Goal: Task Accomplishment & Management: Manage account settings

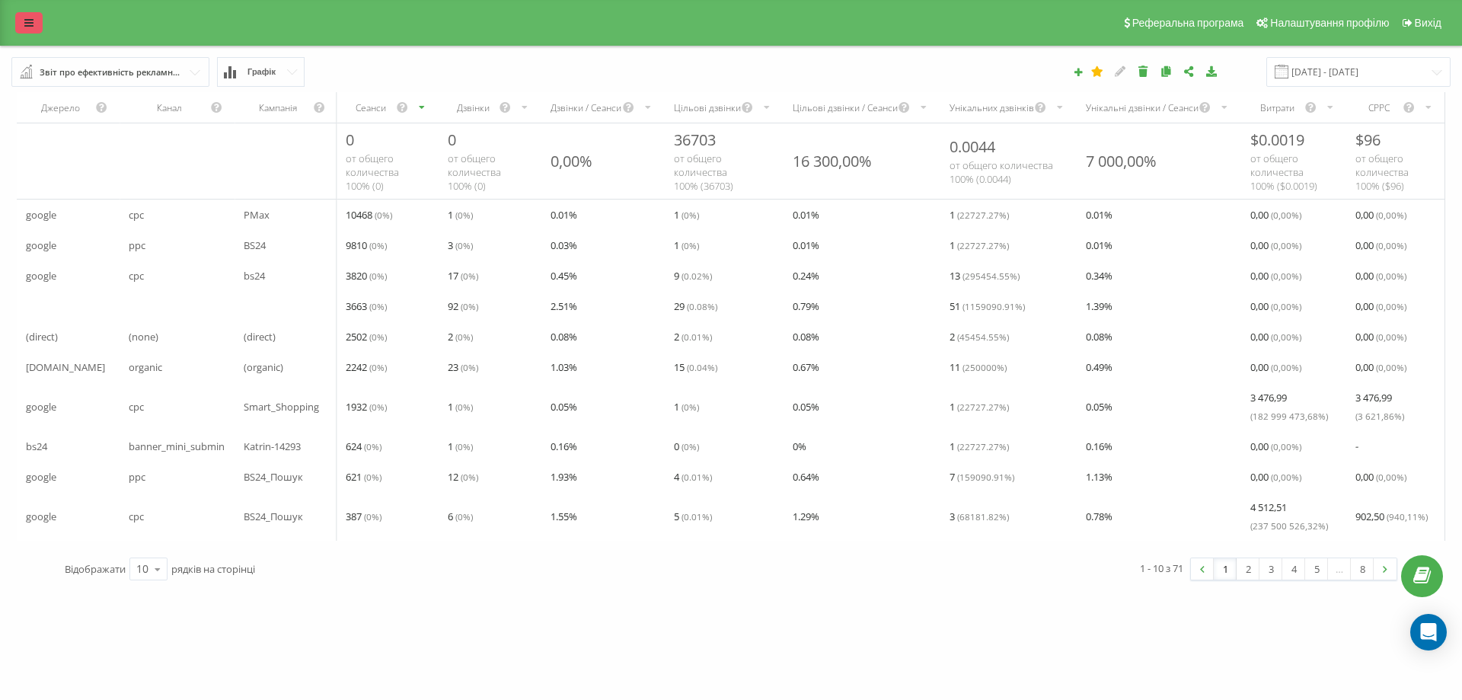
click at [24, 15] on link at bounding box center [28, 22] width 27 height 21
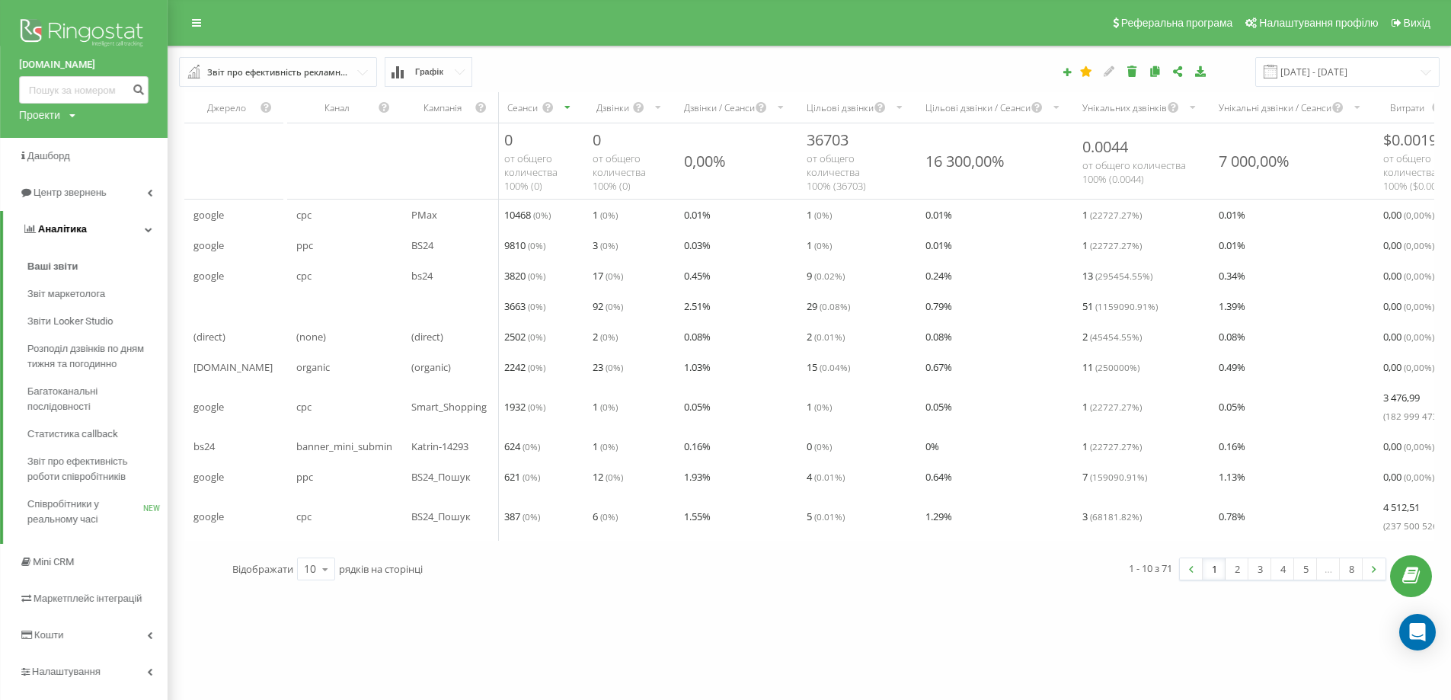
click at [143, 228] on link "Аналiтика" at bounding box center [85, 229] width 164 height 37
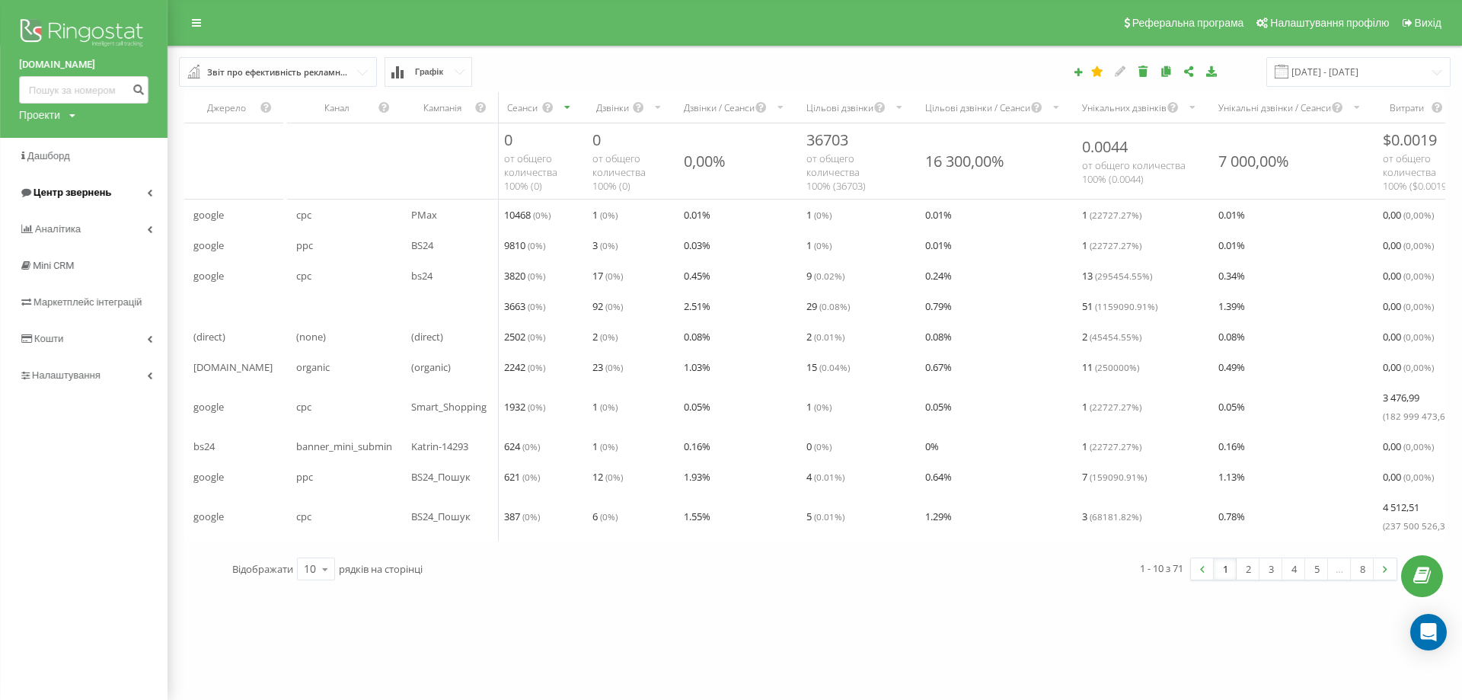
click at [147, 188] on link "Центр звернень" at bounding box center [84, 192] width 168 height 37
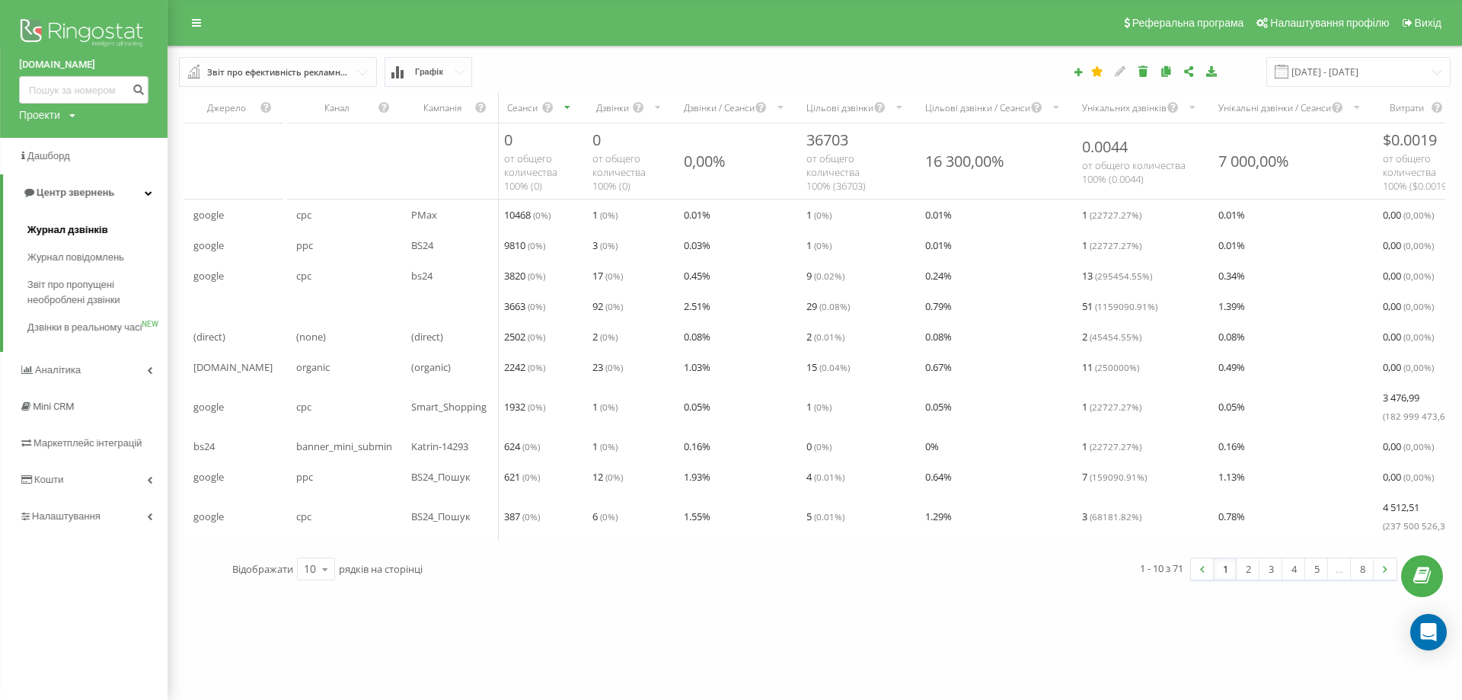
click at [48, 233] on span "Журнал дзвінків" at bounding box center [67, 229] width 81 height 15
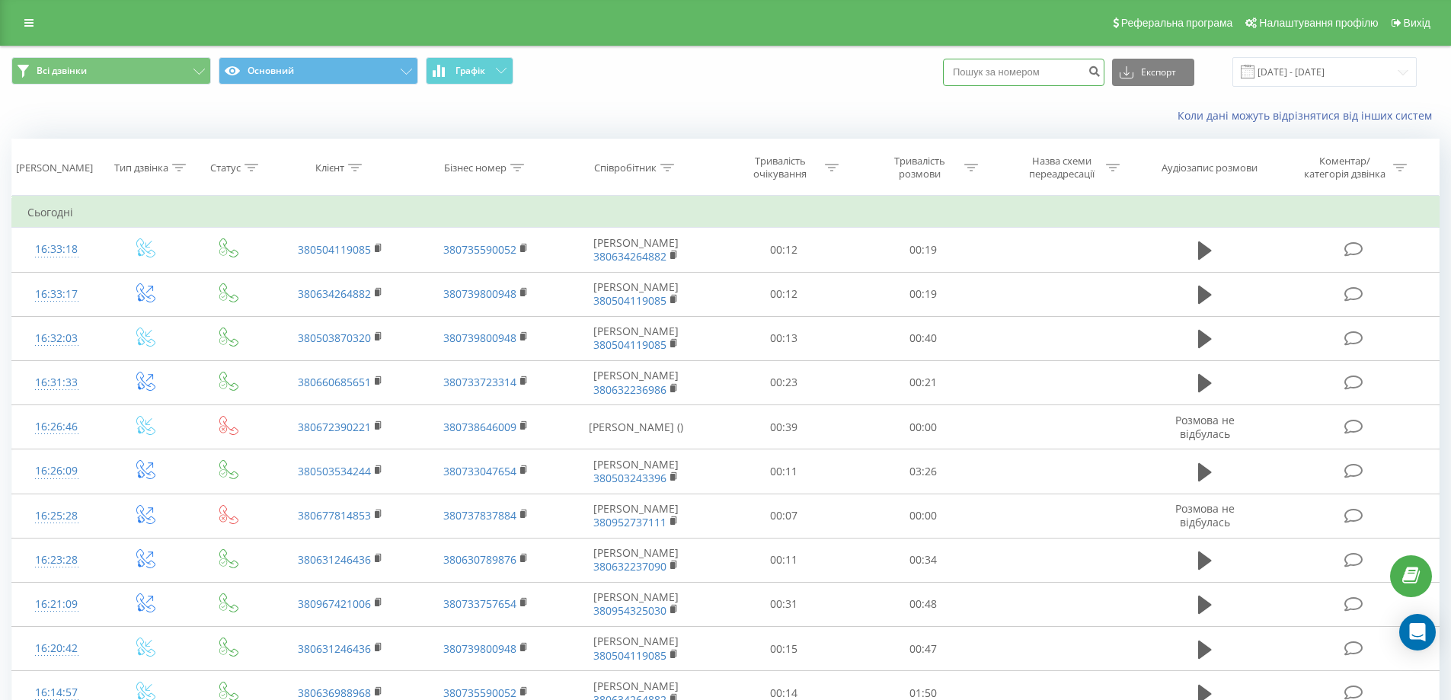
click at [996, 69] on input at bounding box center [1023, 72] width 161 height 27
paste input "0504703460"
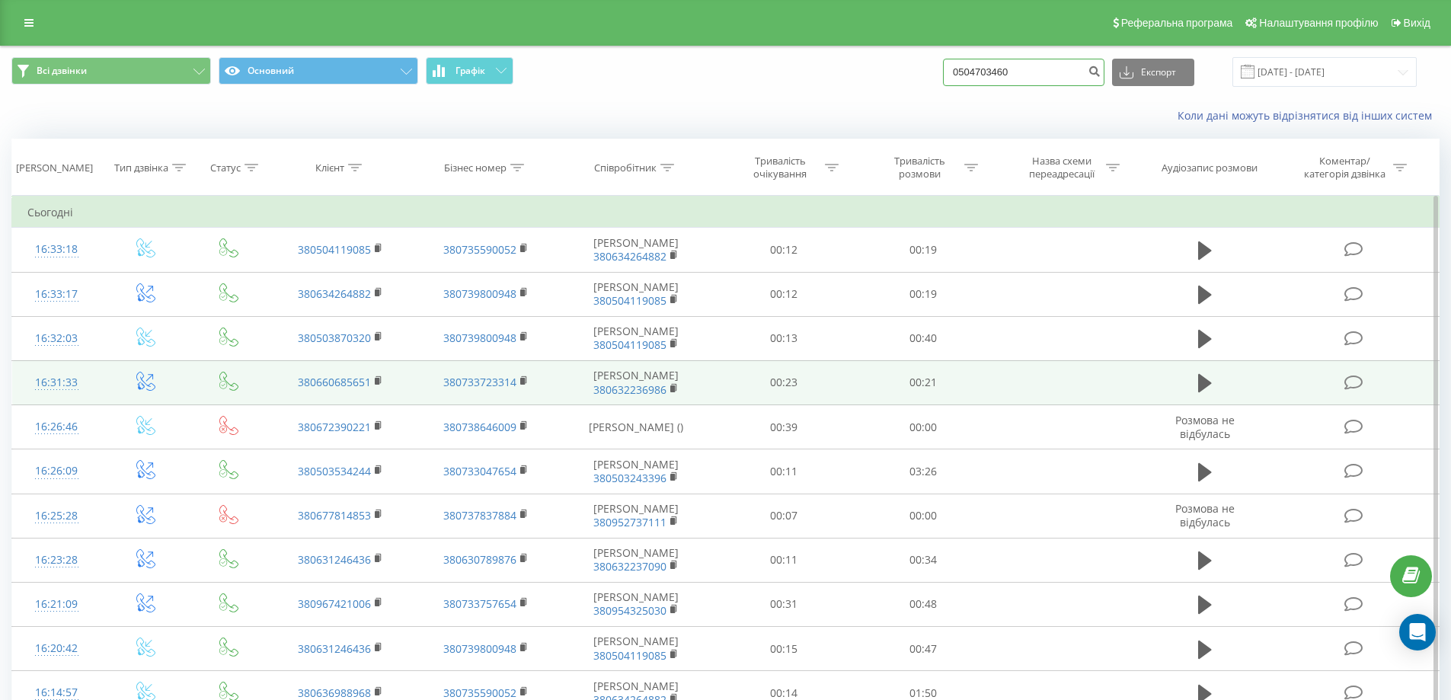
type input "0504703460"
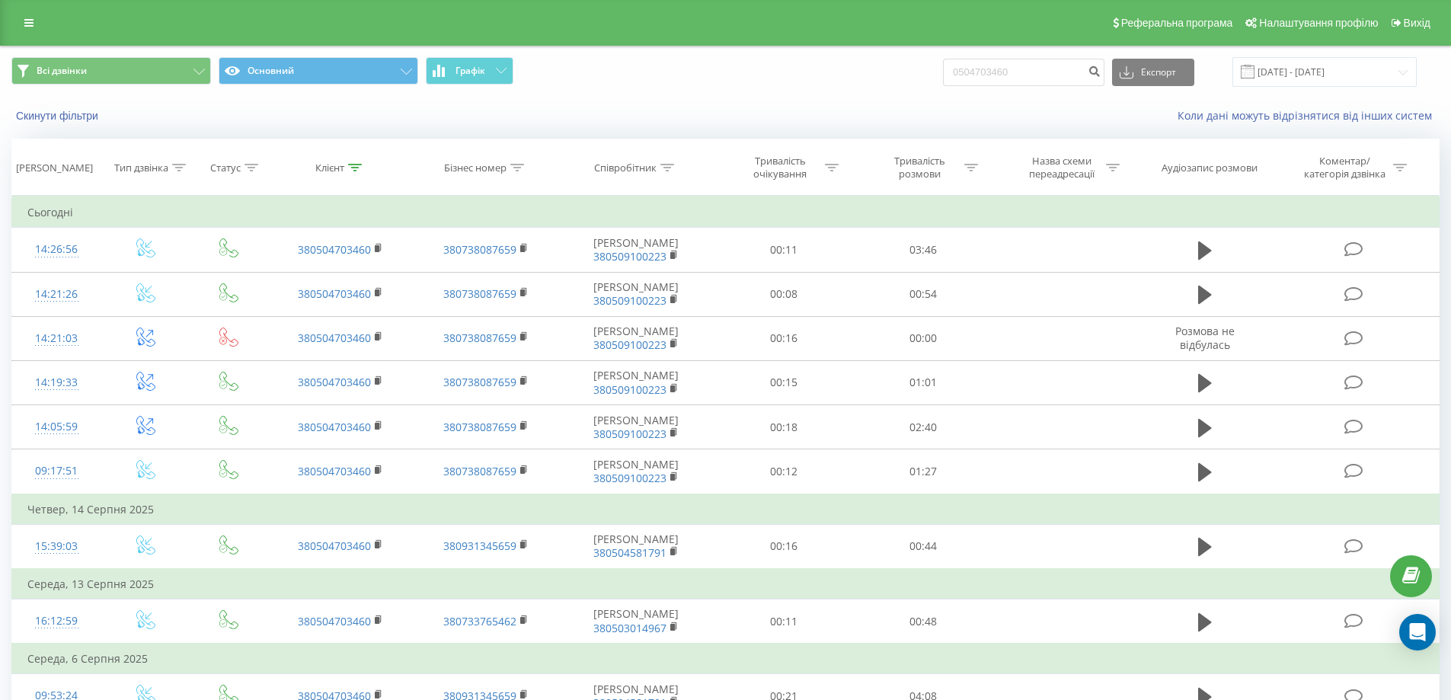
click at [653, 74] on span "Всі дзвінки Основний Графік" at bounding box center [362, 72] width 703 height 30
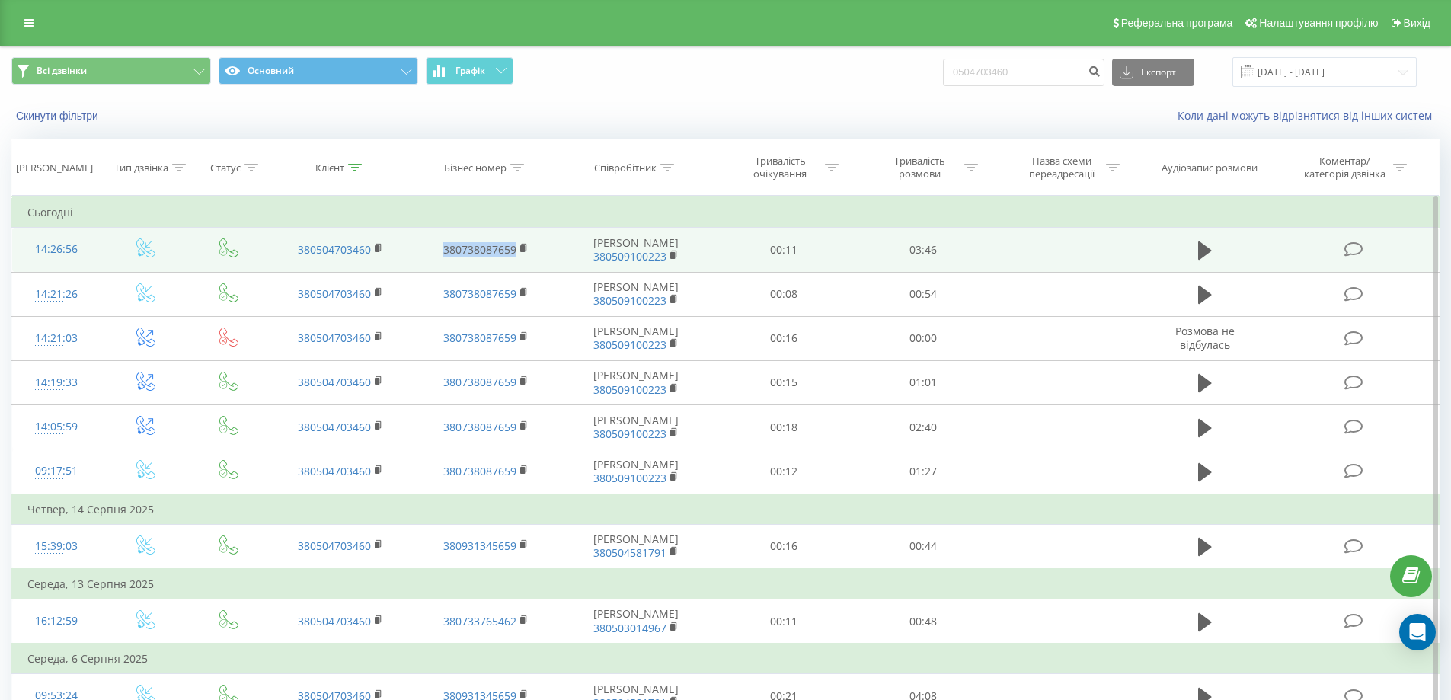
drag, startPoint x: 439, startPoint y: 251, endPoint x: 514, endPoint y: 245, distance: 75.6
click at [514, 245] on td "380738087659" at bounding box center [485, 250] width 145 height 44
copy link "380738087659"
drag, startPoint x: 289, startPoint y: 248, endPoint x: 379, endPoint y: 247, distance: 90.6
click at [379, 247] on td "380504703460" at bounding box center [340, 250] width 145 height 44
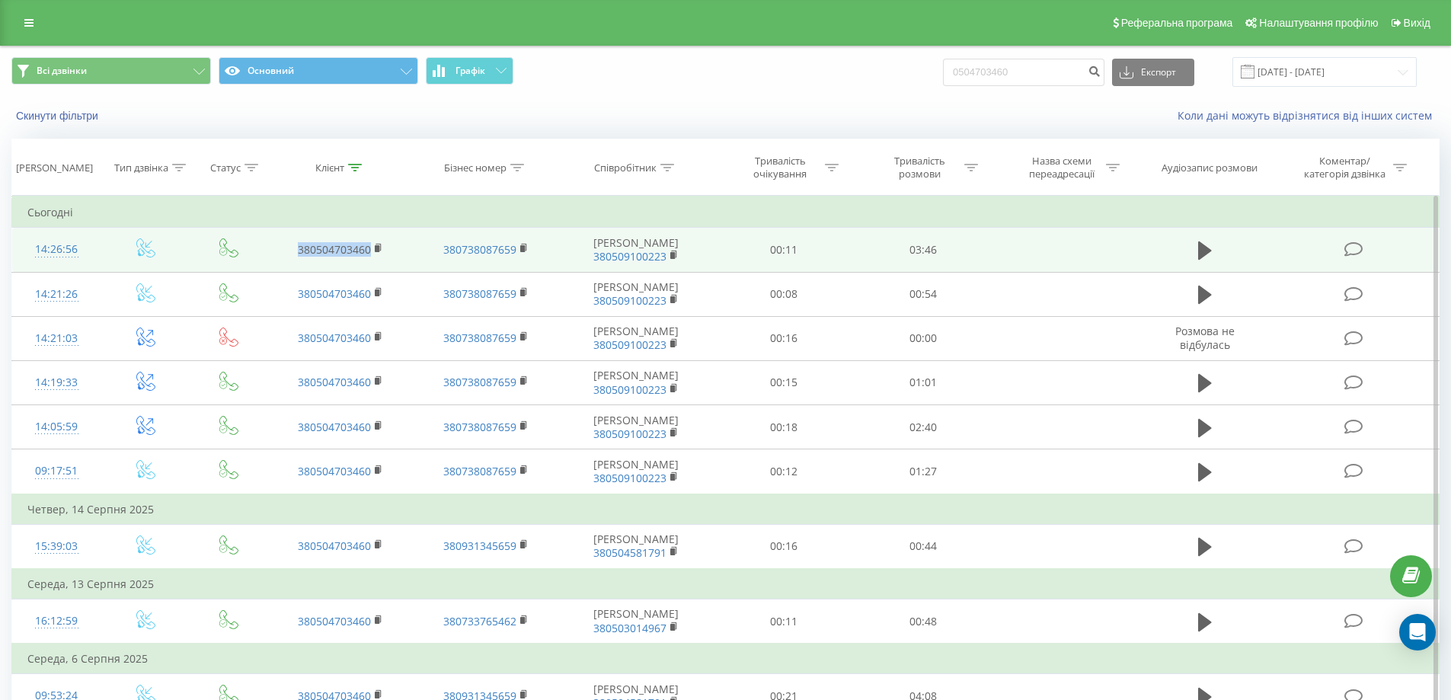
copy link "380504703460"
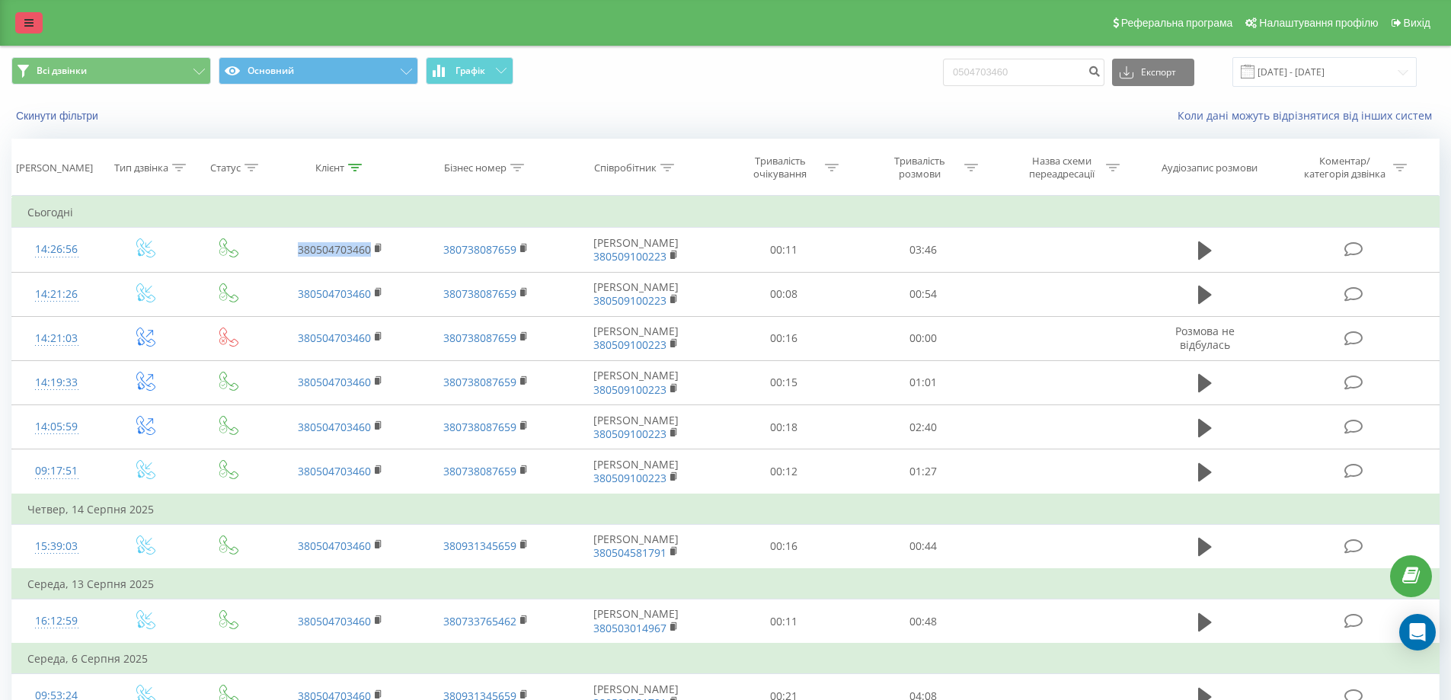
click at [39, 20] on link at bounding box center [28, 22] width 27 height 21
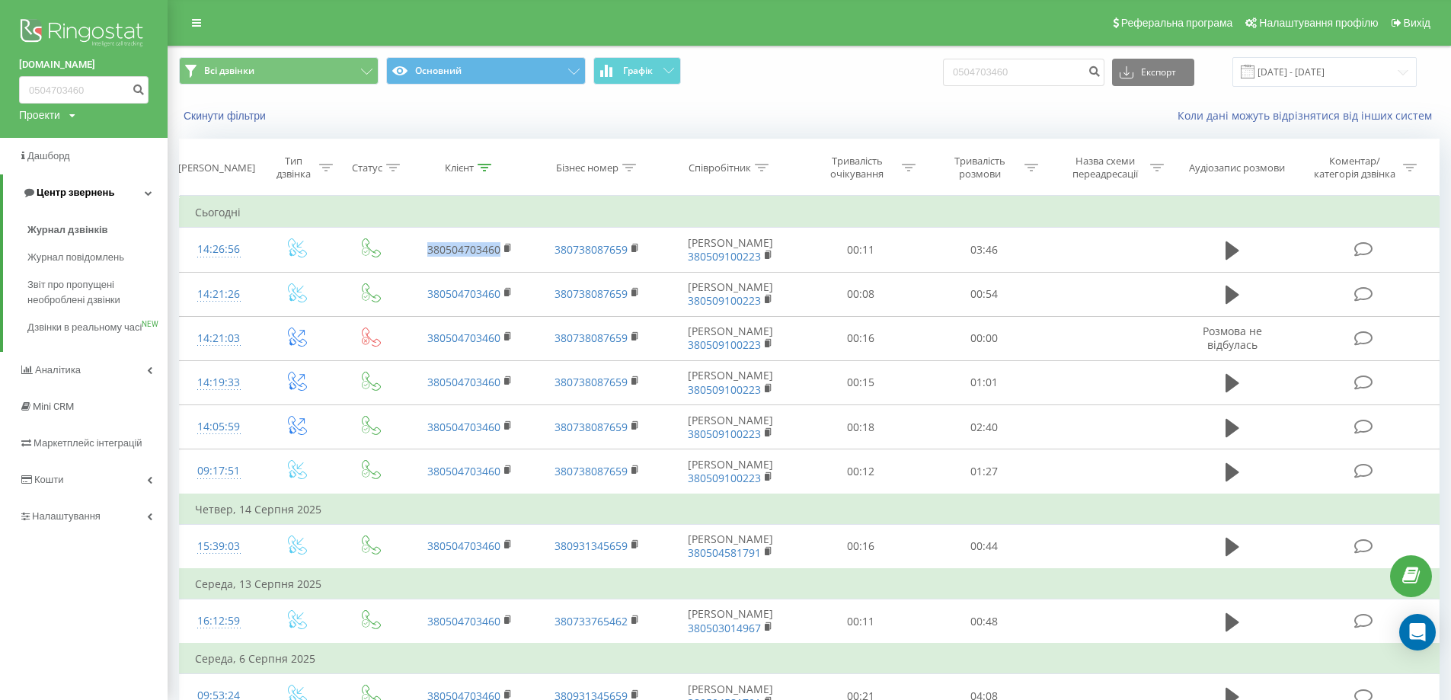
click at [154, 196] on link "Центр звернень" at bounding box center [85, 192] width 164 height 37
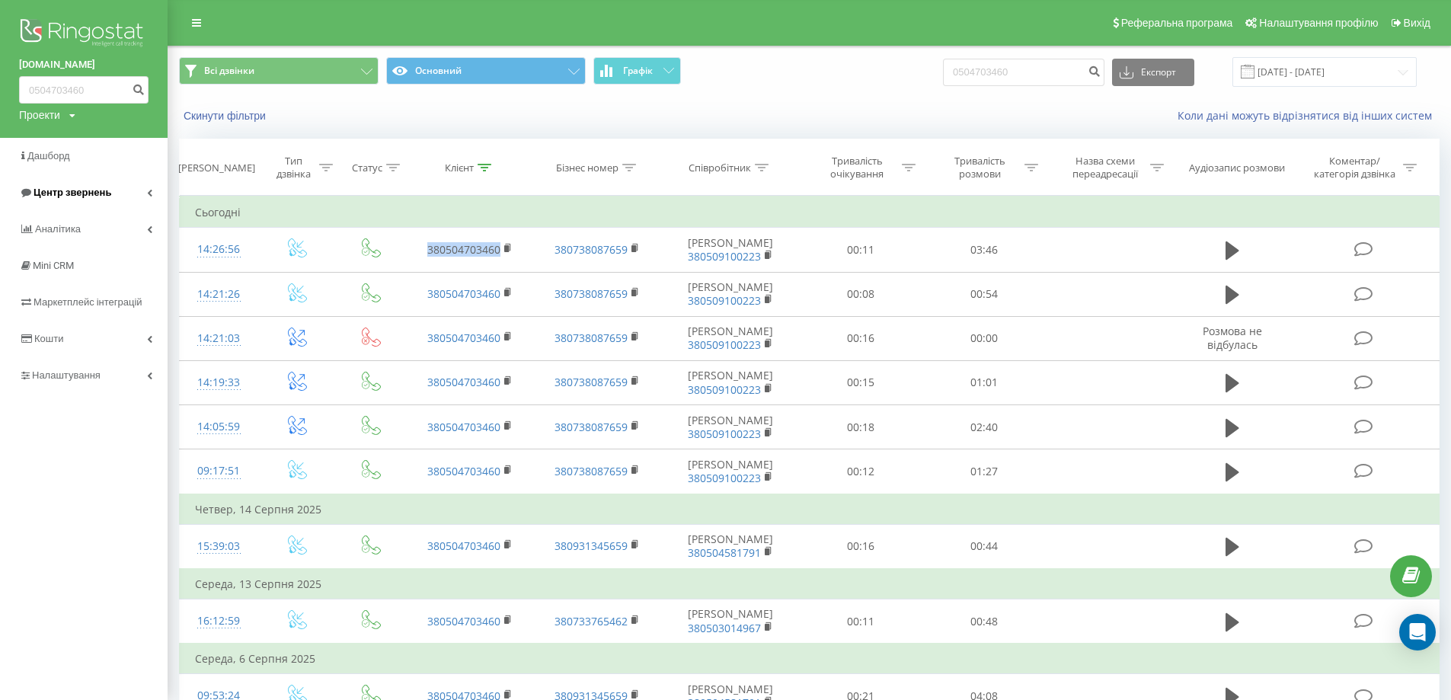
click at [145, 185] on link "Центр звернень" at bounding box center [84, 192] width 168 height 37
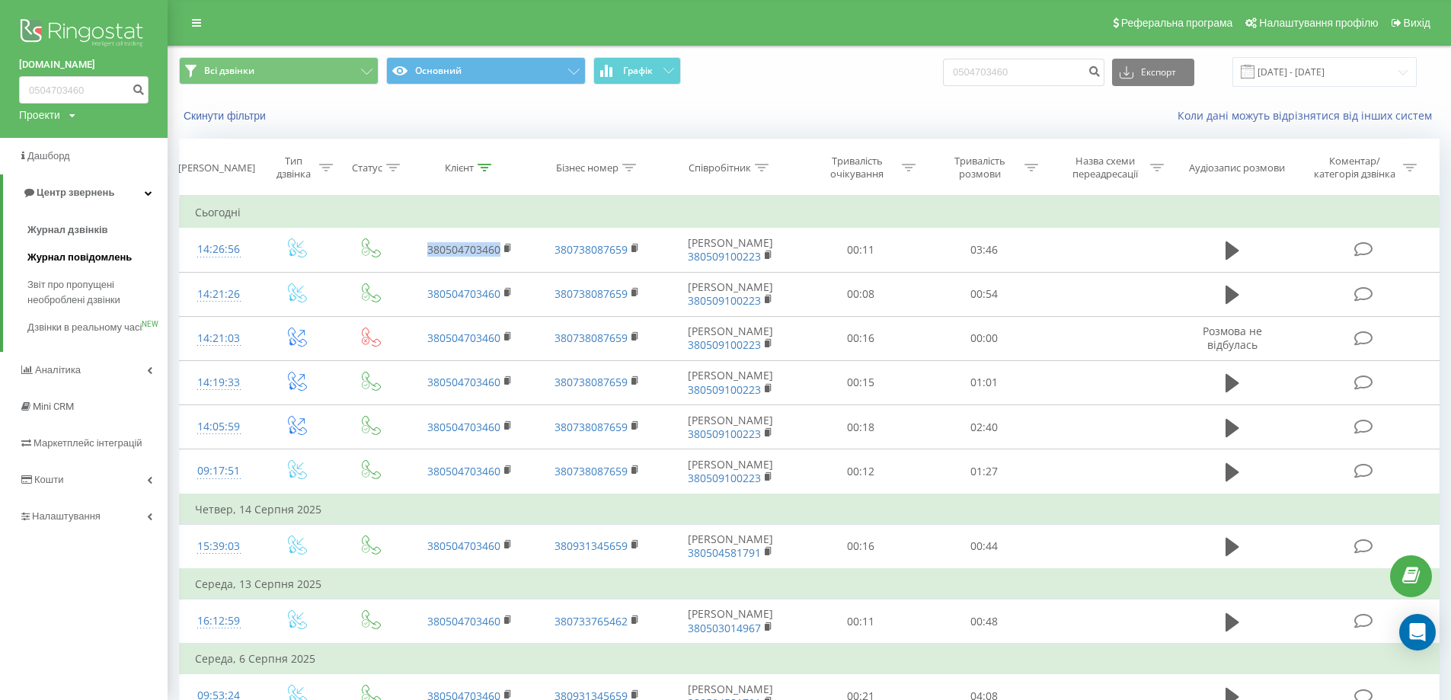
click at [76, 258] on span "Журнал повідомлень" at bounding box center [79, 257] width 104 height 15
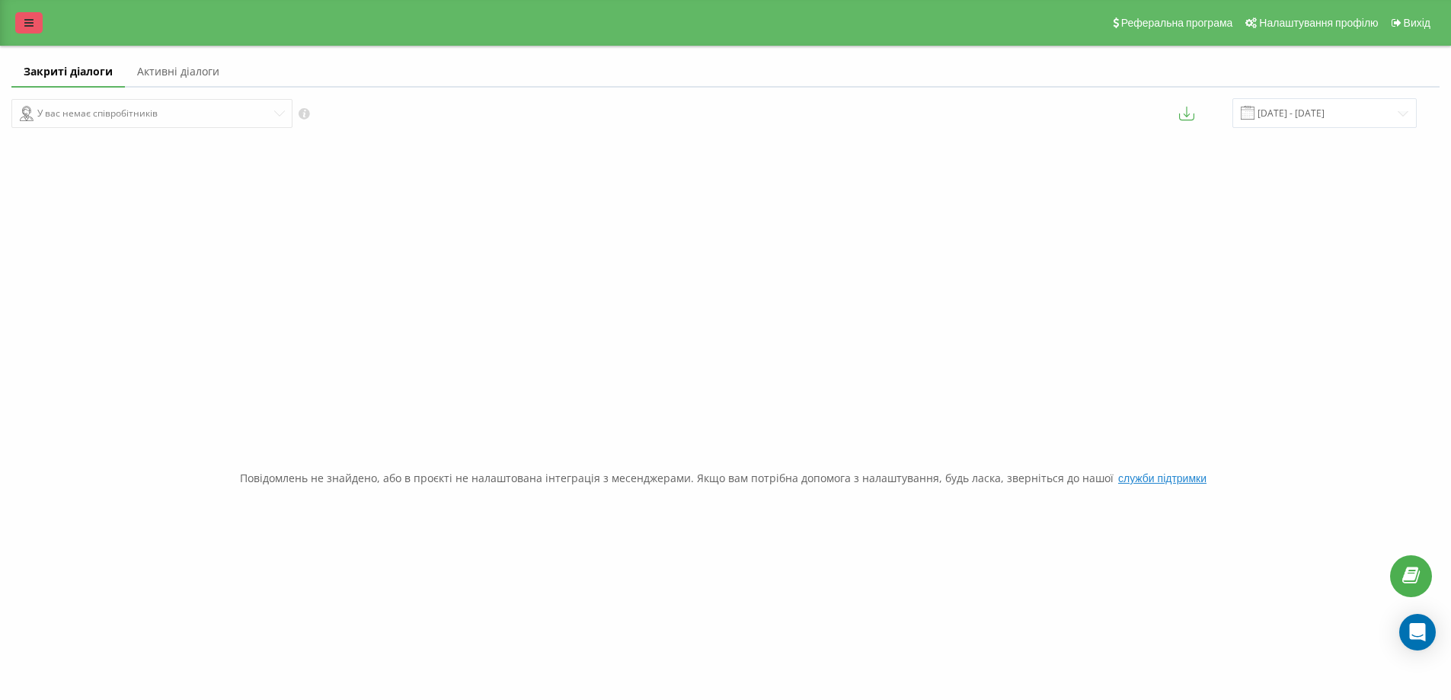
click at [27, 21] on icon at bounding box center [28, 23] width 9 height 11
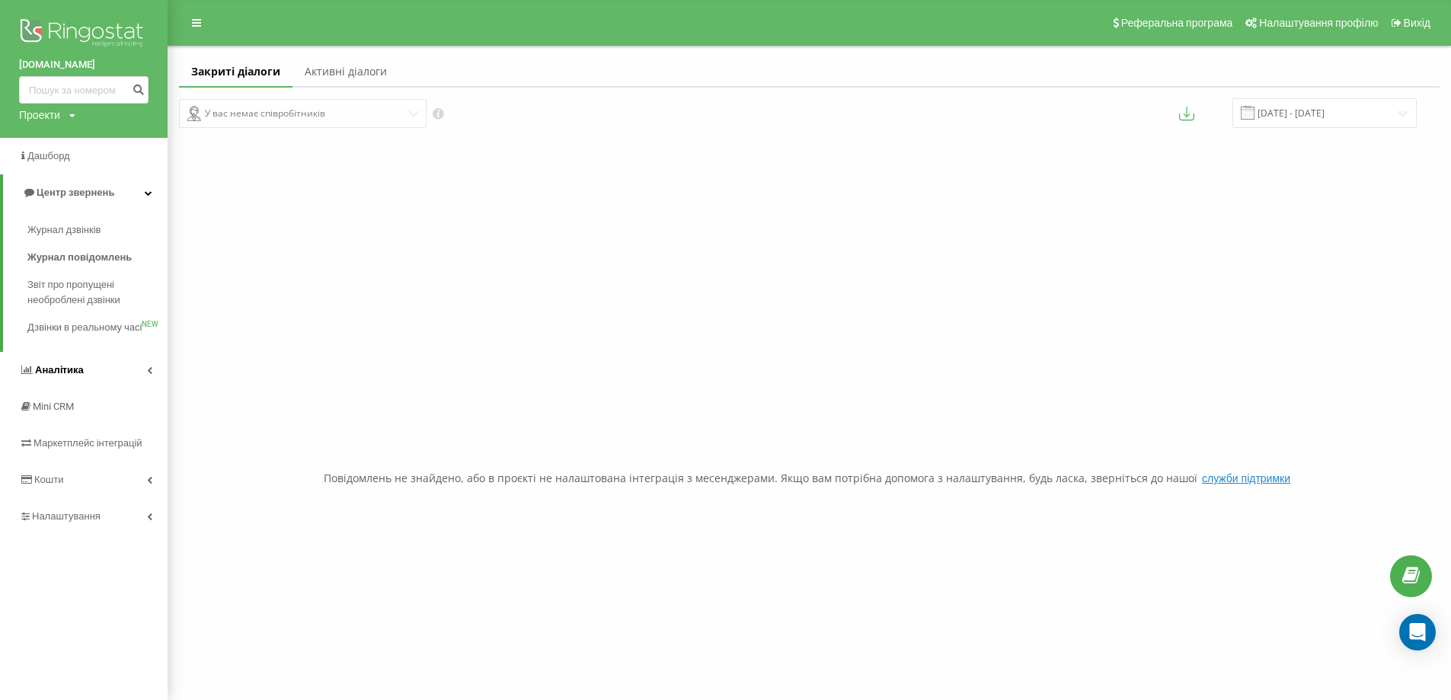
click at [148, 374] on icon at bounding box center [149, 370] width 5 height 8
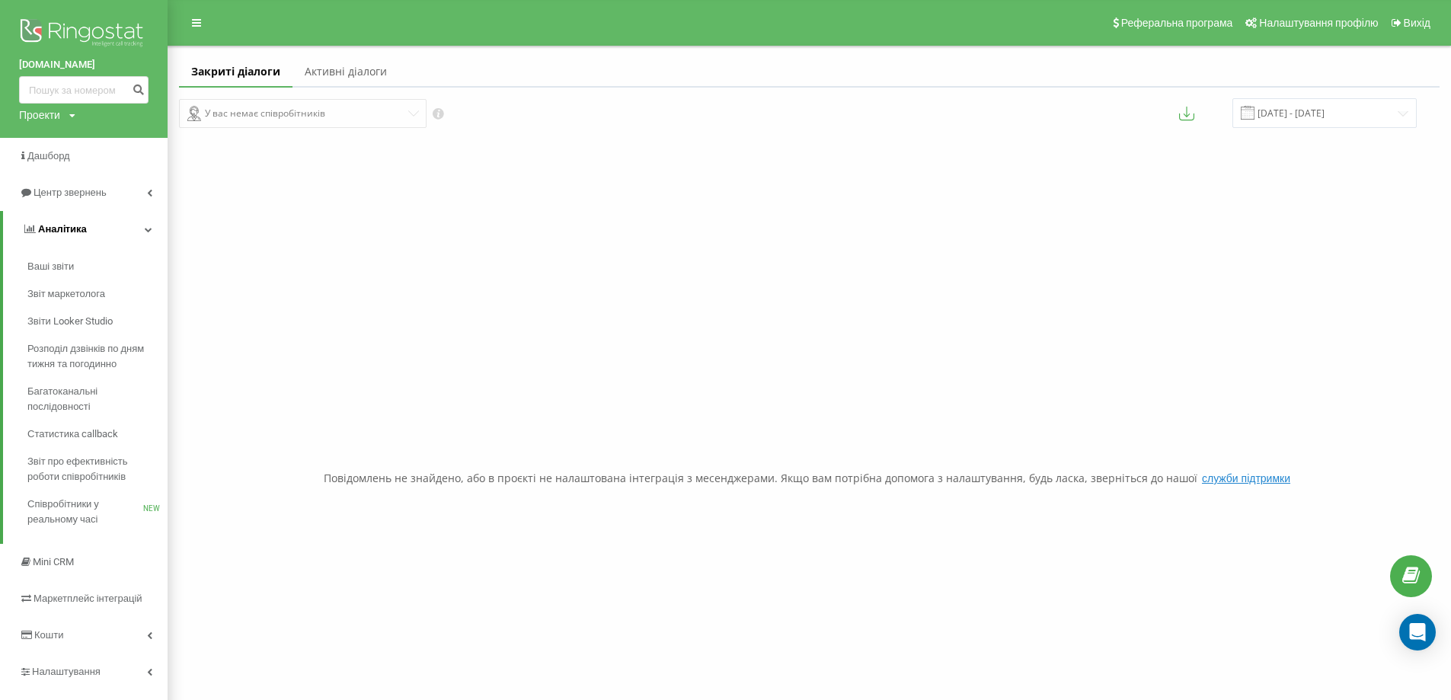
click at [148, 230] on icon at bounding box center [149, 229] width 8 height 8
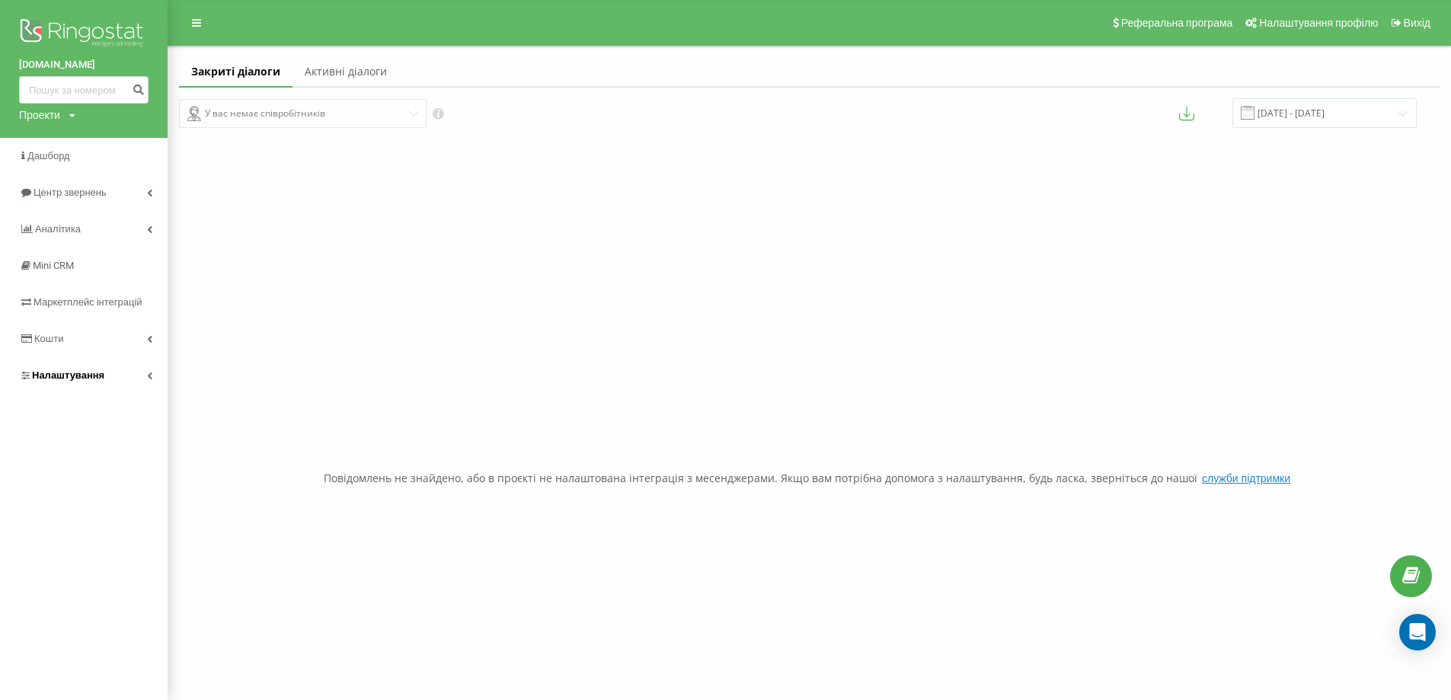
click at [152, 379] on link "Налаштування" at bounding box center [84, 375] width 168 height 37
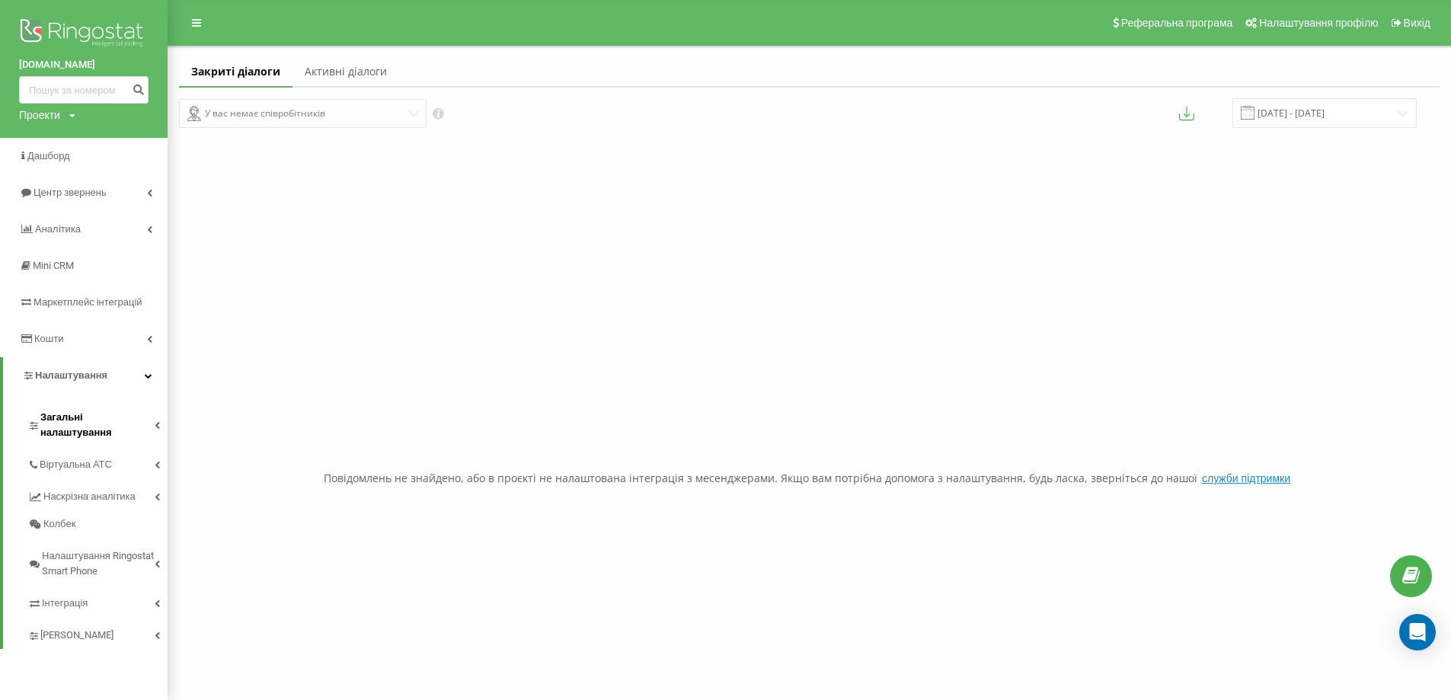
click at [157, 421] on icon at bounding box center [157, 425] width 5 height 8
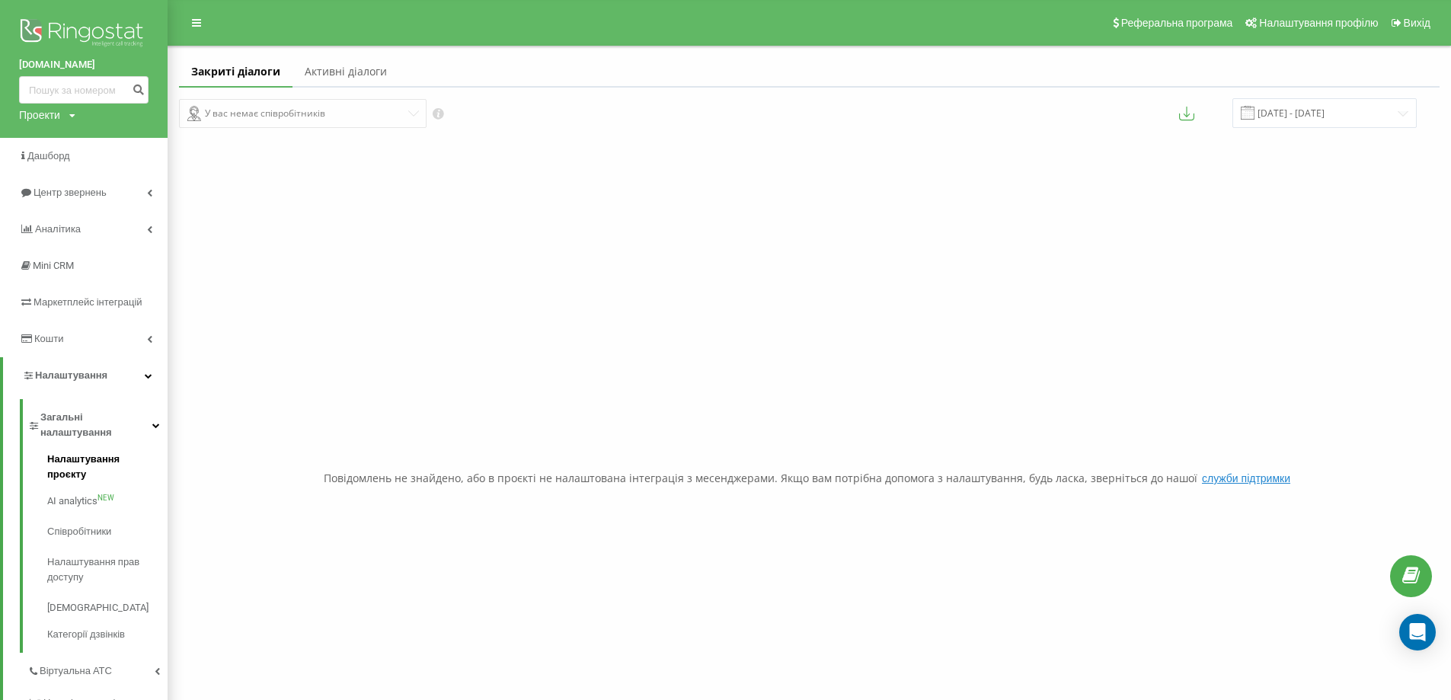
click at [139, 452] on span "Налаштування проєкту" at bounding box center [103, 467] width 113 height 30
click at [97, 509] on span "Співробітники" at bounding box center [82, 516] width 71 height 15
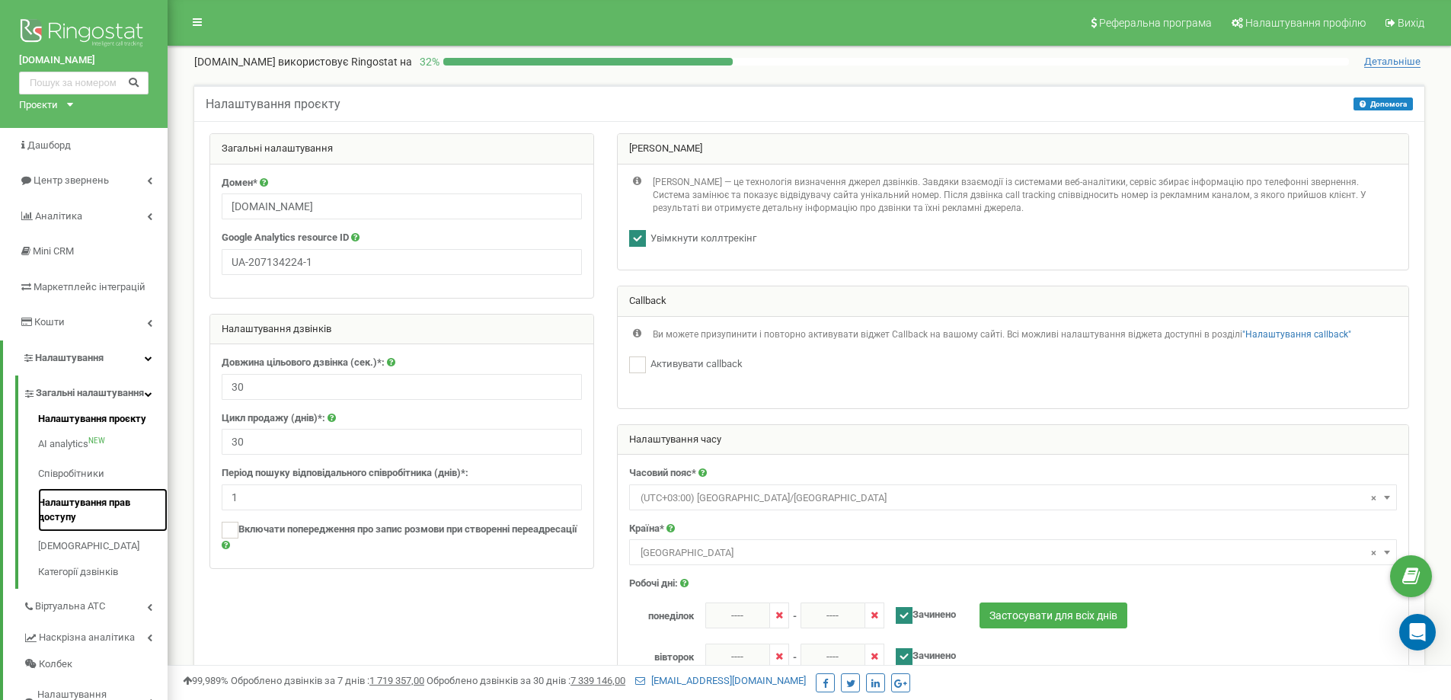
click at [59, 523] on link "Налаштування прав доступу" at bounding box center [102, 509] width 129 height 43
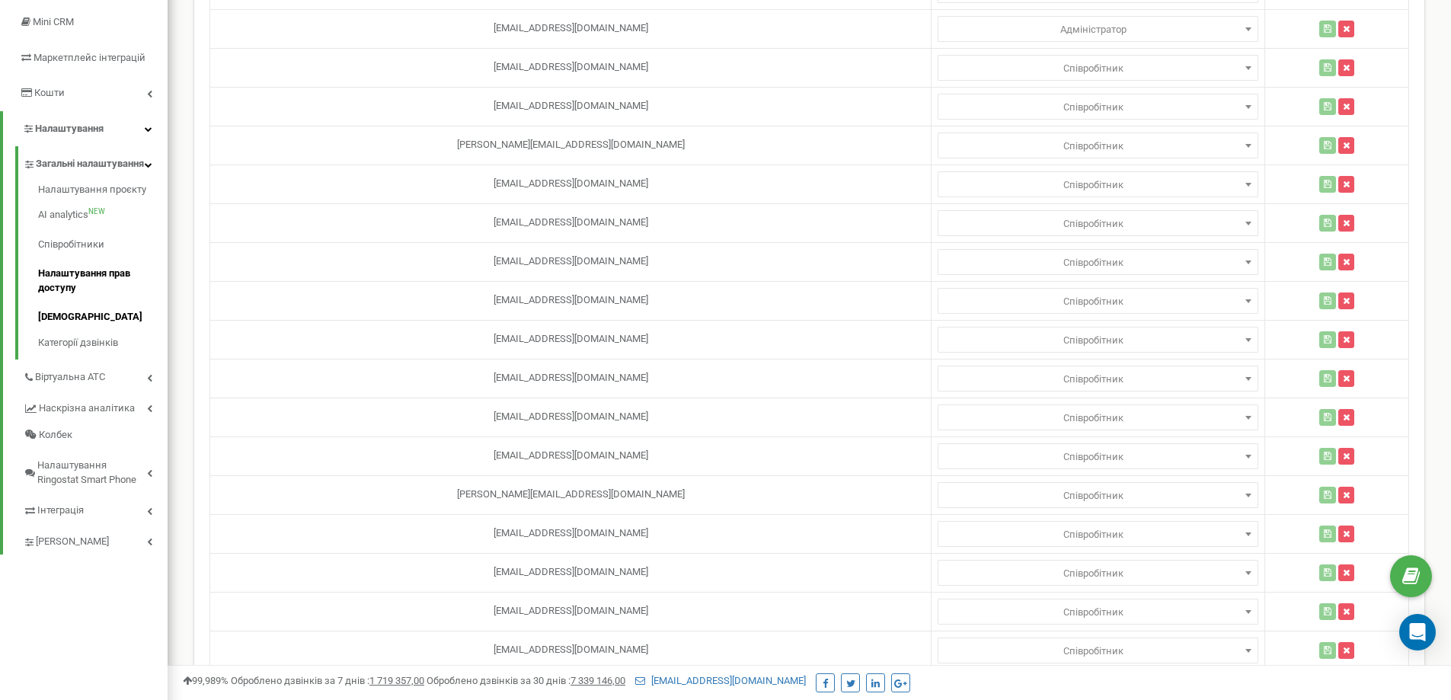
scroll to position [76, 0]
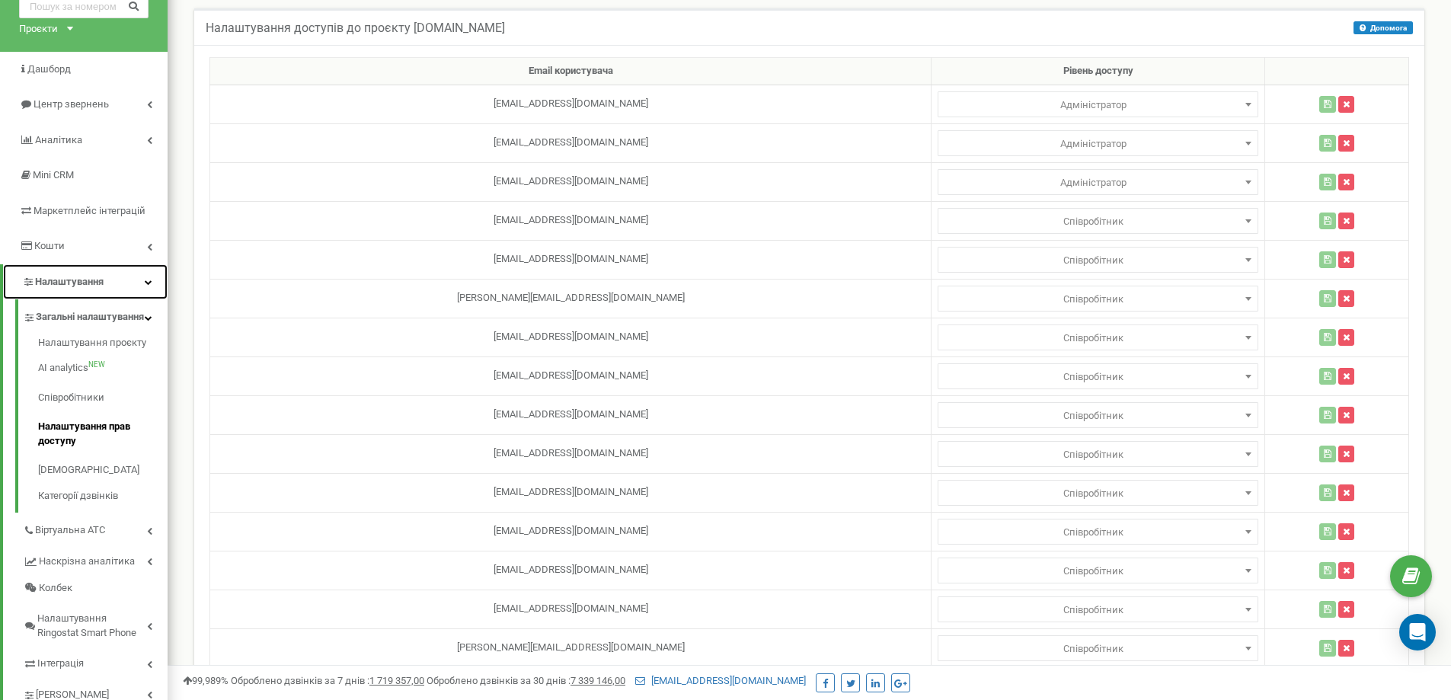
click at [148, 290] on link "Налаштування" at bounding box center [85, 282] width 164 height 36
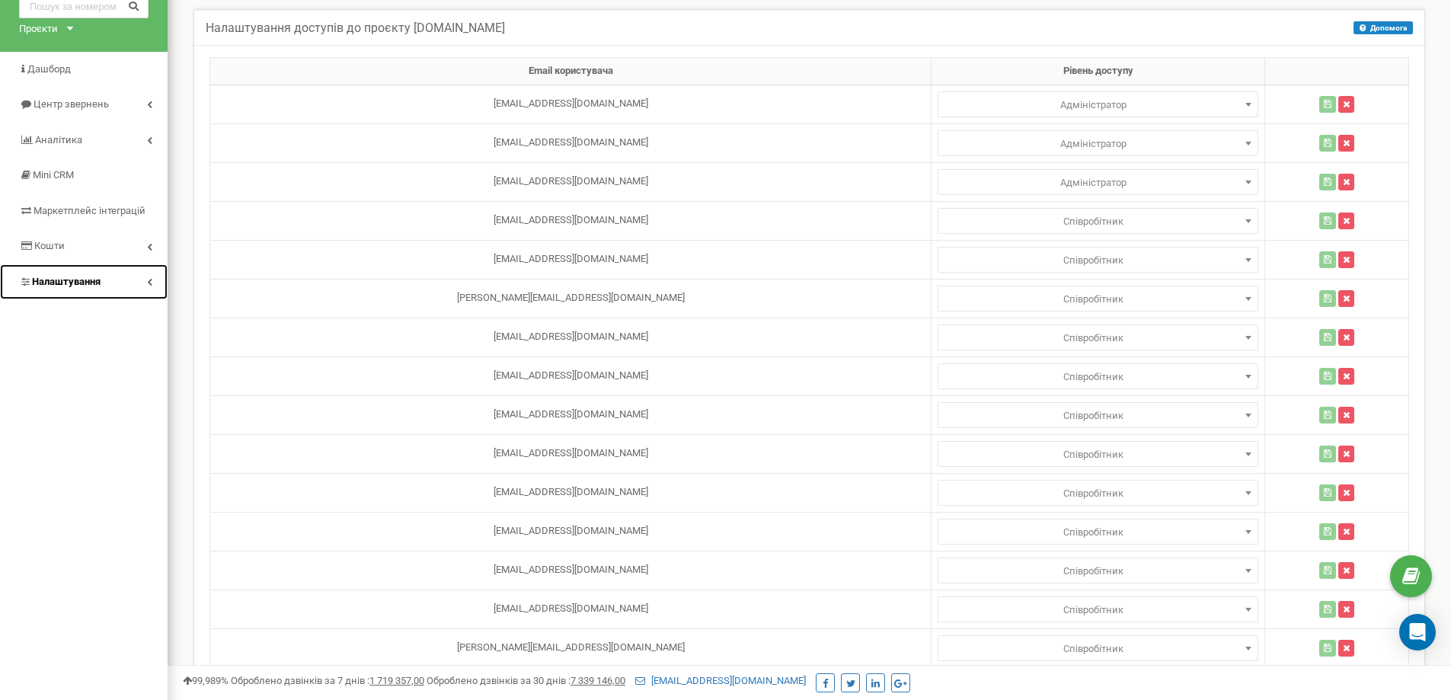
click at [148, 285] on icon at bounding box center [149, 282] width 5 height 8
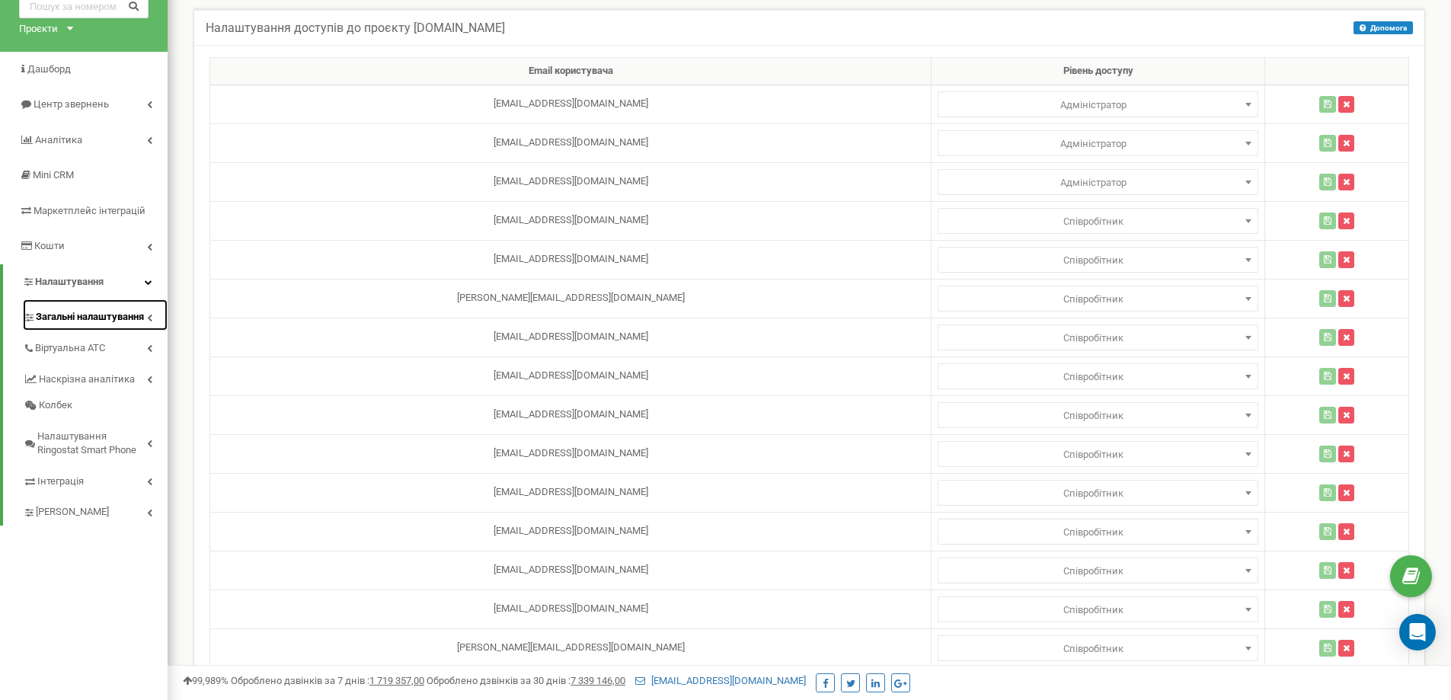
click at [141, 316] on span "Загальні налаштування" at bounding box center [90, 317] width 108 height 14
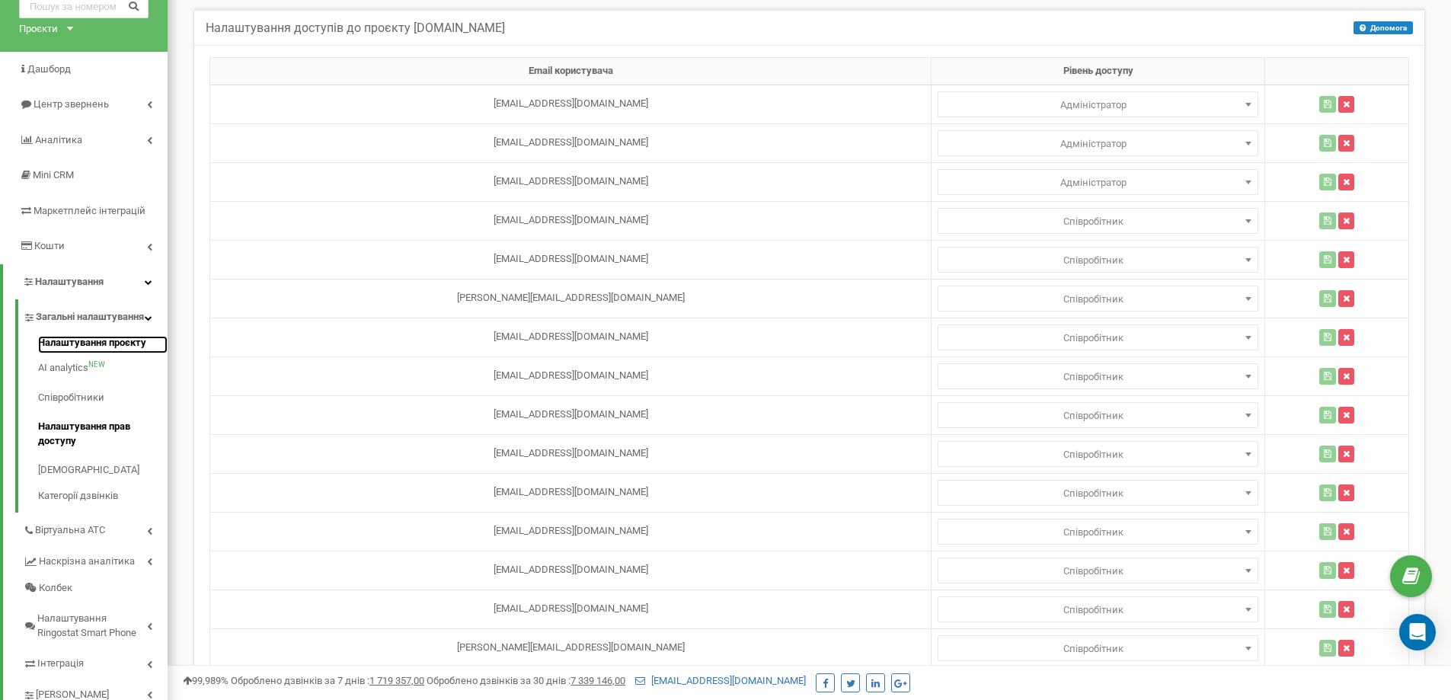
click at [129, 350] on link "Налаштування проєкту" at bounding box center [102, 345] width 129 height 18
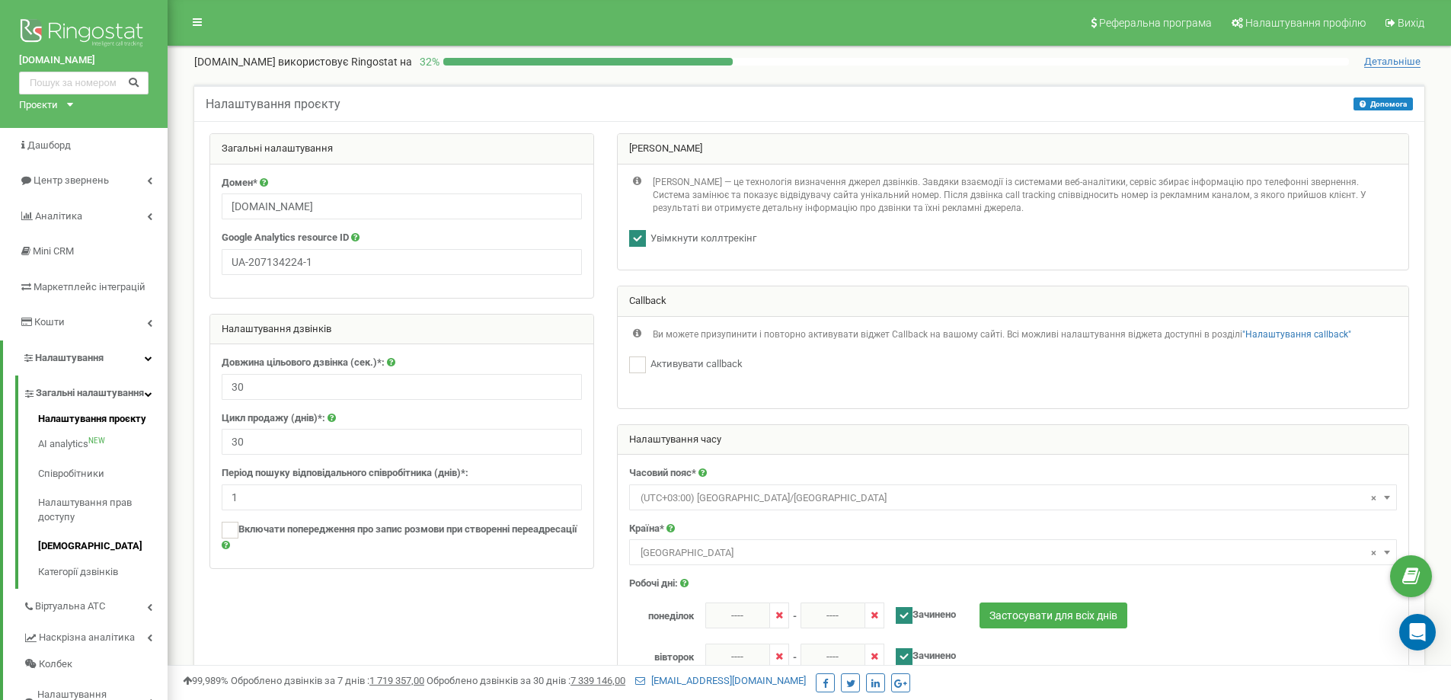
scroll to position [76, 0]
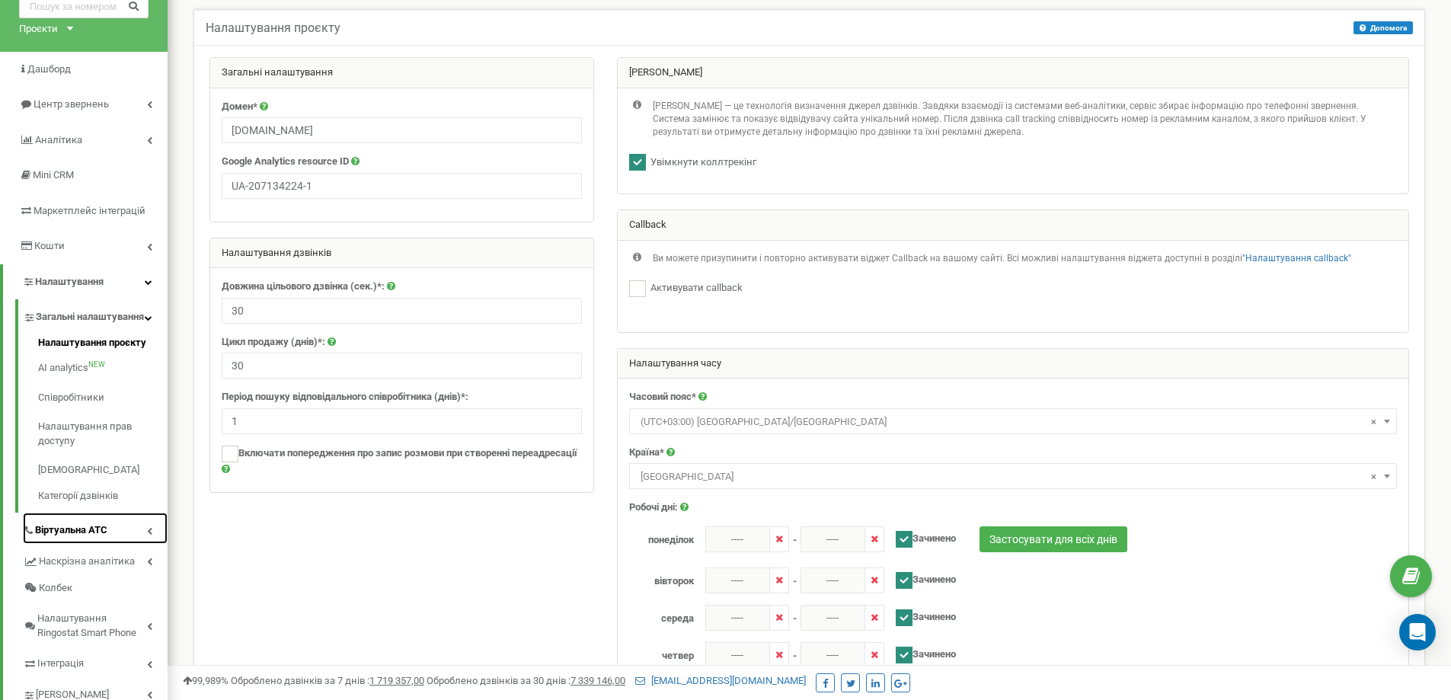
click at [151, 535] on icon at bounding box center [149, 531] width 5 height 8
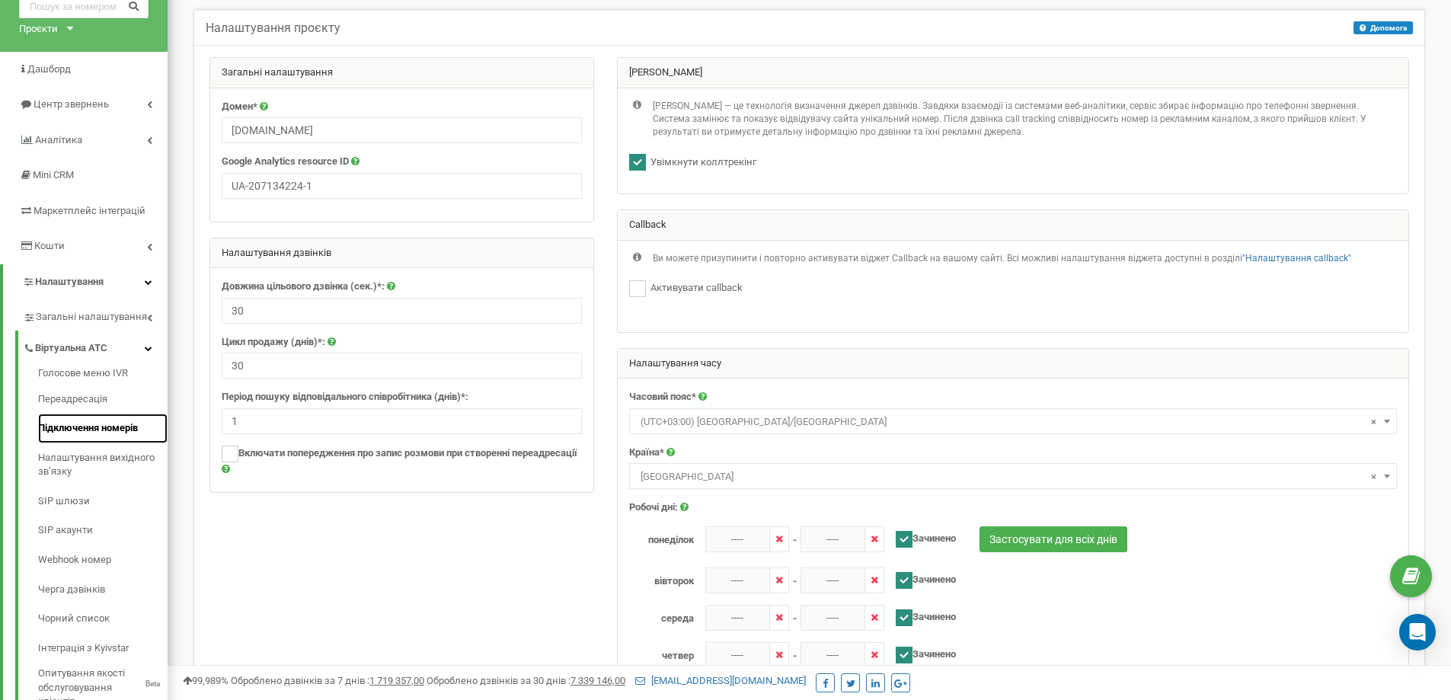
click at [86, 430] on link "Підключення номерів" at bounding box center [102, 429] width 129 height 30
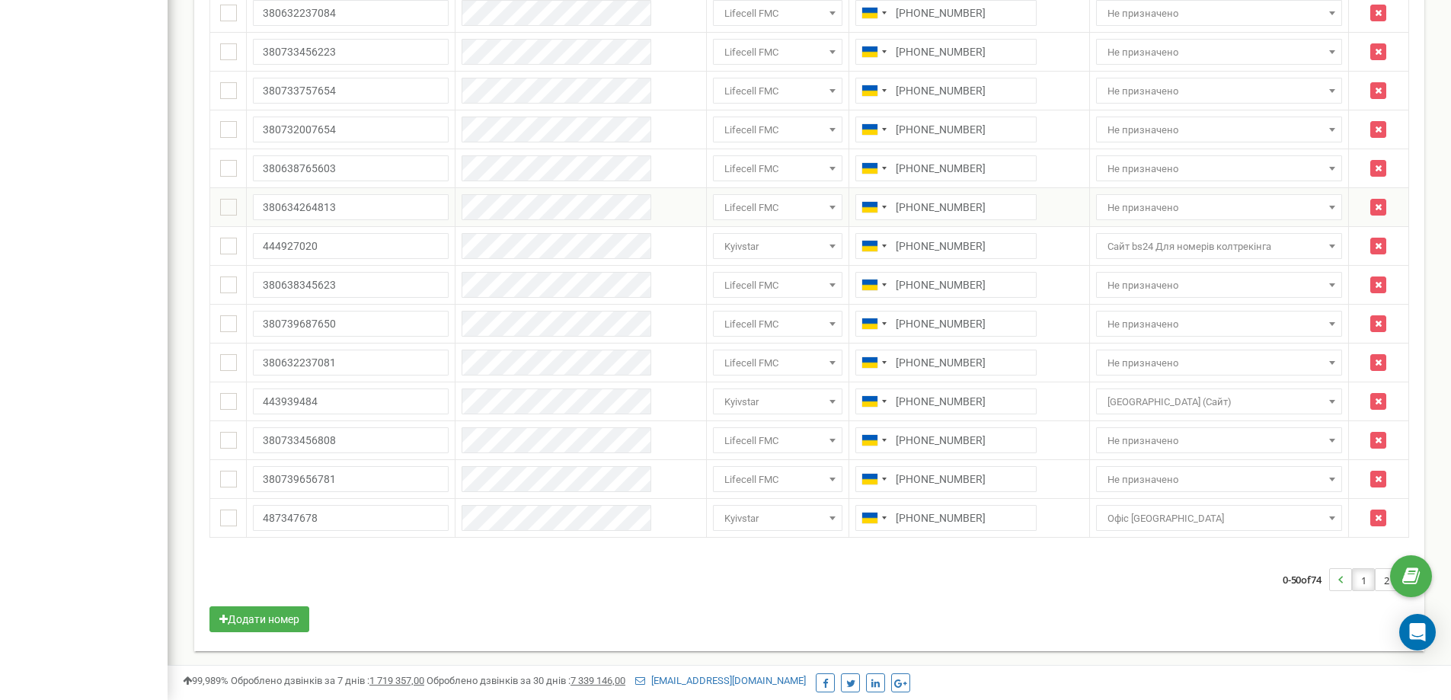
scroll to position [1606, 0]
click at [1384, 583] on link "2" at bounding box center [1385, 578] width 21 height 21
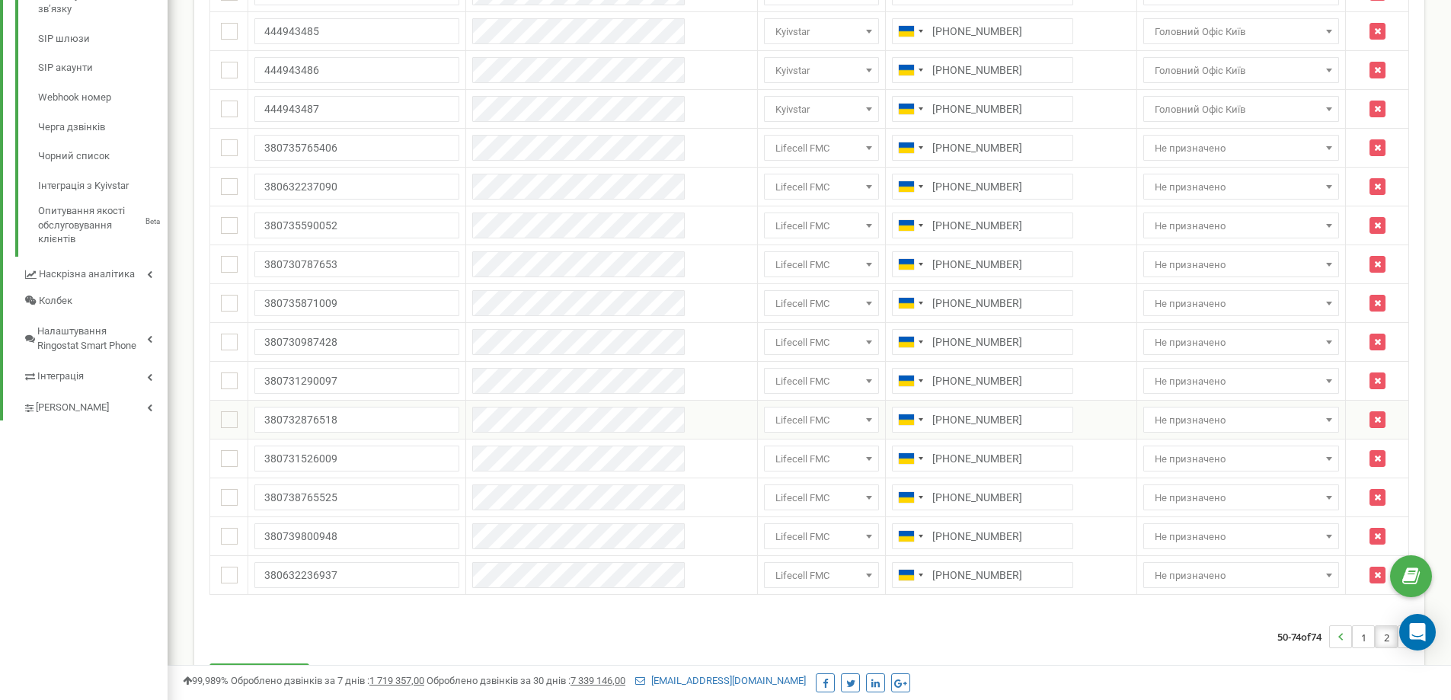
scroll to position [596, 0]
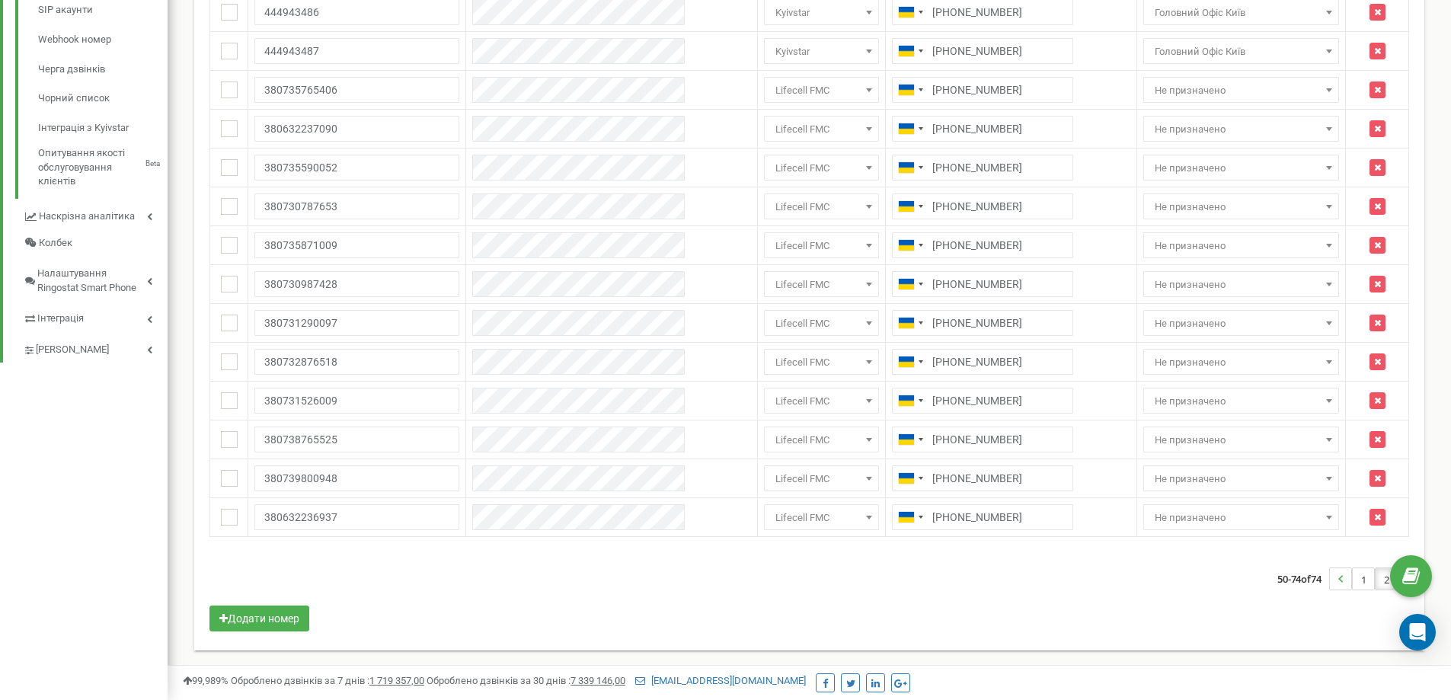
click at [1128, 624] on div "Масові операції У мене немає SIP номерів Налаштування Виберіть налаштування для…" at bounding box center [809, 86] width 1222 height 1098
click at [205, 557] on div "50-74 of 74 1 2" at bounding box center [809, 578] width 1222 height 53
click at [754, 586] on div "50-74 of 74 1 2" at bounding box center [809, 578] width 1222 height 53
click at [1093, 569] on div "50-74 of 74 1 2" at bounding box center [809, 578] width 1222 height 53
